Goal: Obtain resource: Download file/media

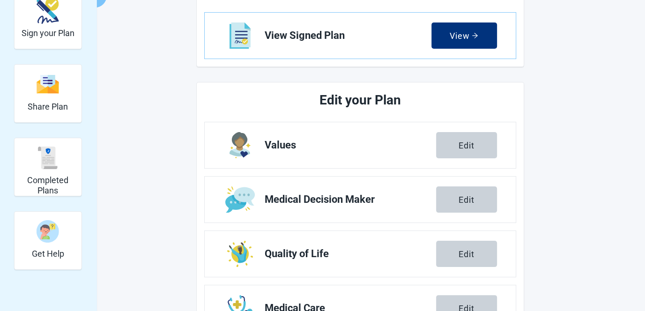
scroll to position [31, 0]
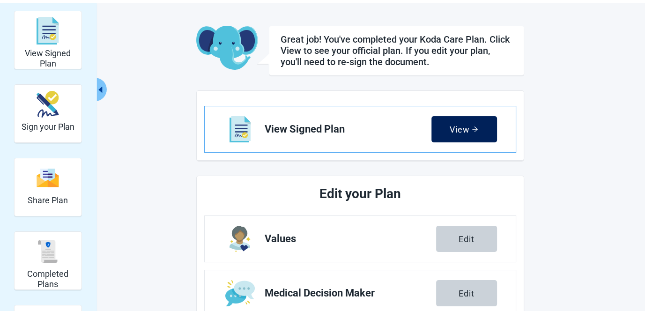
click at [465, 129] on div "View" at bounding box center [464, 129] width 29 height 9
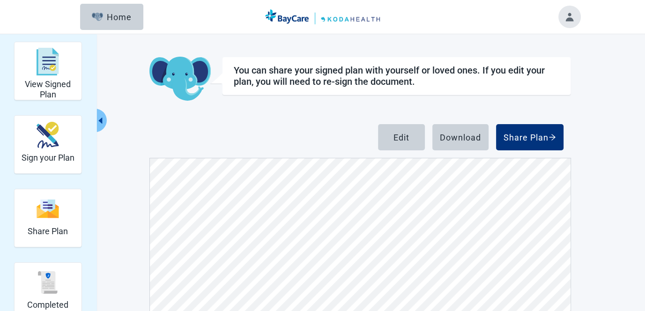
scroll to position [5307, 0]
click at [457, 135] on div "Download" at bounding box center [460, 137] width 41 height 9
click at [587, 99] on div "View Signed Plan Sign your Plan Share Plan Completed Plans Get Help You can sha…" at bounding box center [322, 228] width 645 height 388
click at [533, 131] on button "Share Plan" at bounding box center [529, 137] width 67 height 26
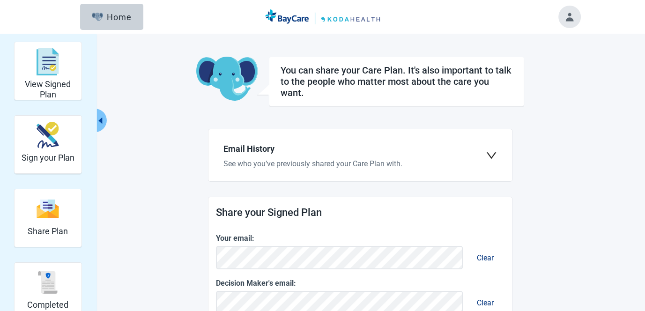
click at [566, 13] on button "Toggle account menu" at bounding box center [569, 17] width 22 height 22
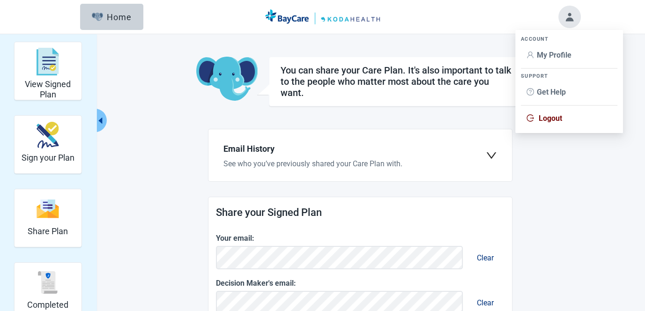
click at [544, 116] on span "Logout" at bounding box center [550, 118] width 23 height 9
